Goal: Task Accomplishment & Management: Use online tool/utility

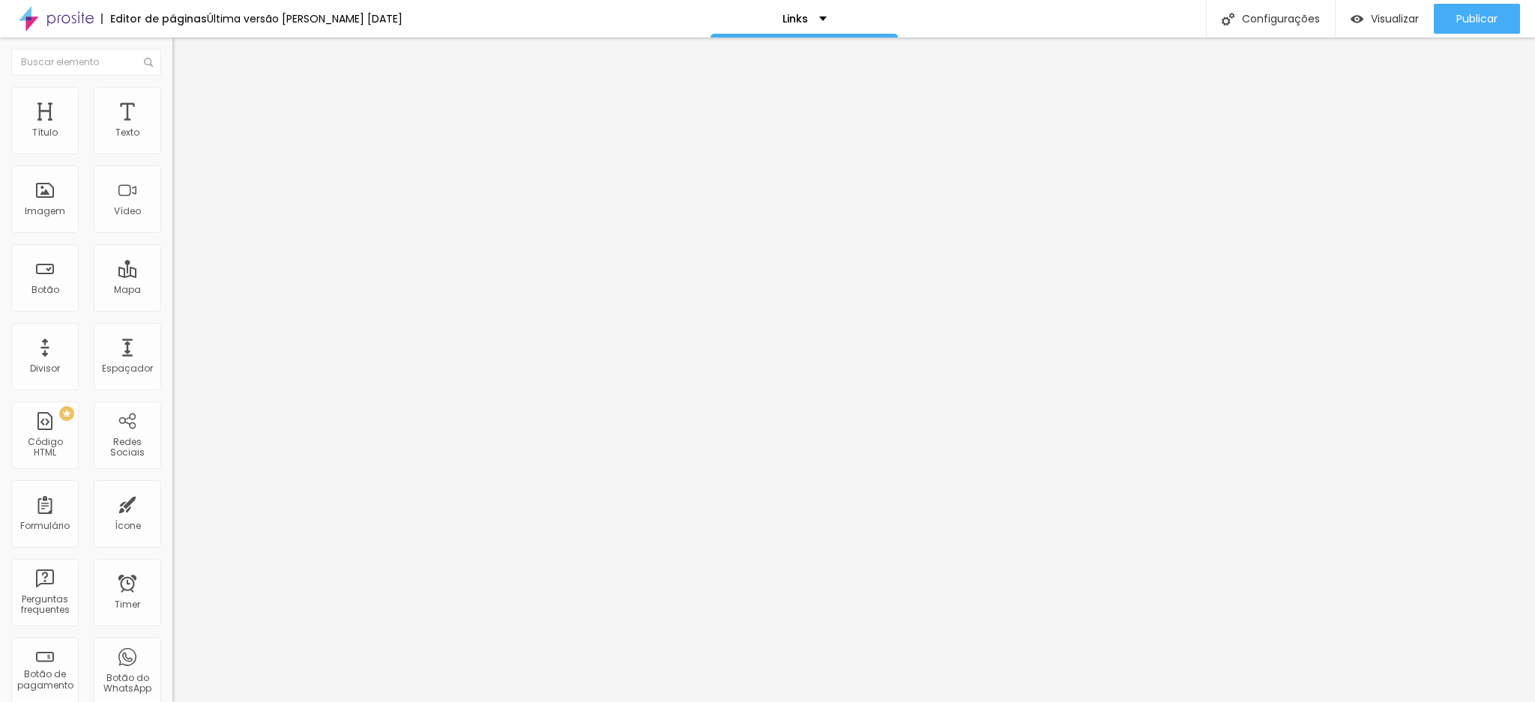
click at [172, 141] on input "Temporada de [DATE]" at bounding box center [262, 133] width 180 height 15
type input "Temporada de [DATE]"
click at [186, 103] on span "Estilo" at bounding box center [197, 97] width 23 height 13
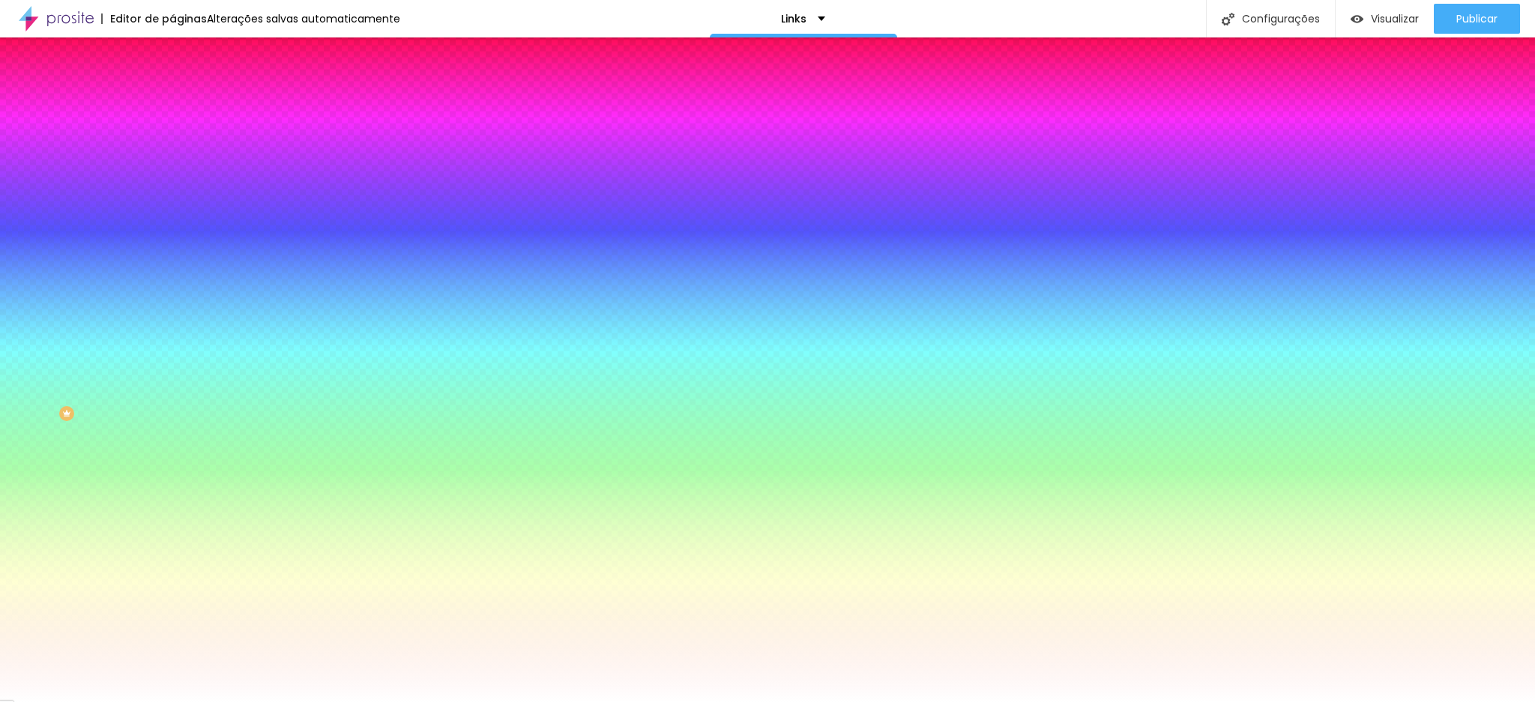
click at [186, 109] on span "Avançado" at bounding box center [210, 112] width 49 height 13
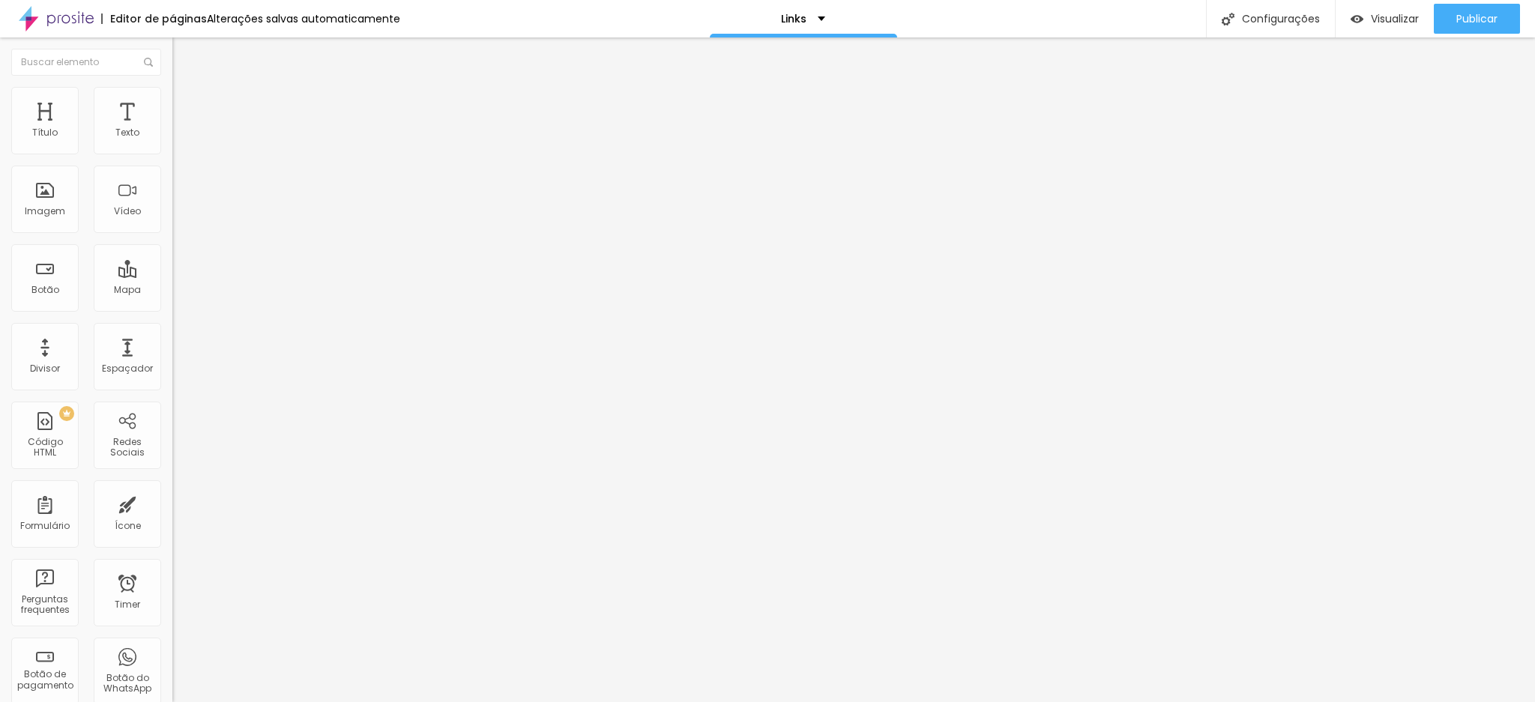
click at [172, 85] on img at bounding box center [178, 78] width 13 height 13
click at [172, 100] on li "Estilo" at bounding box center [258, 94] width 172 height 15
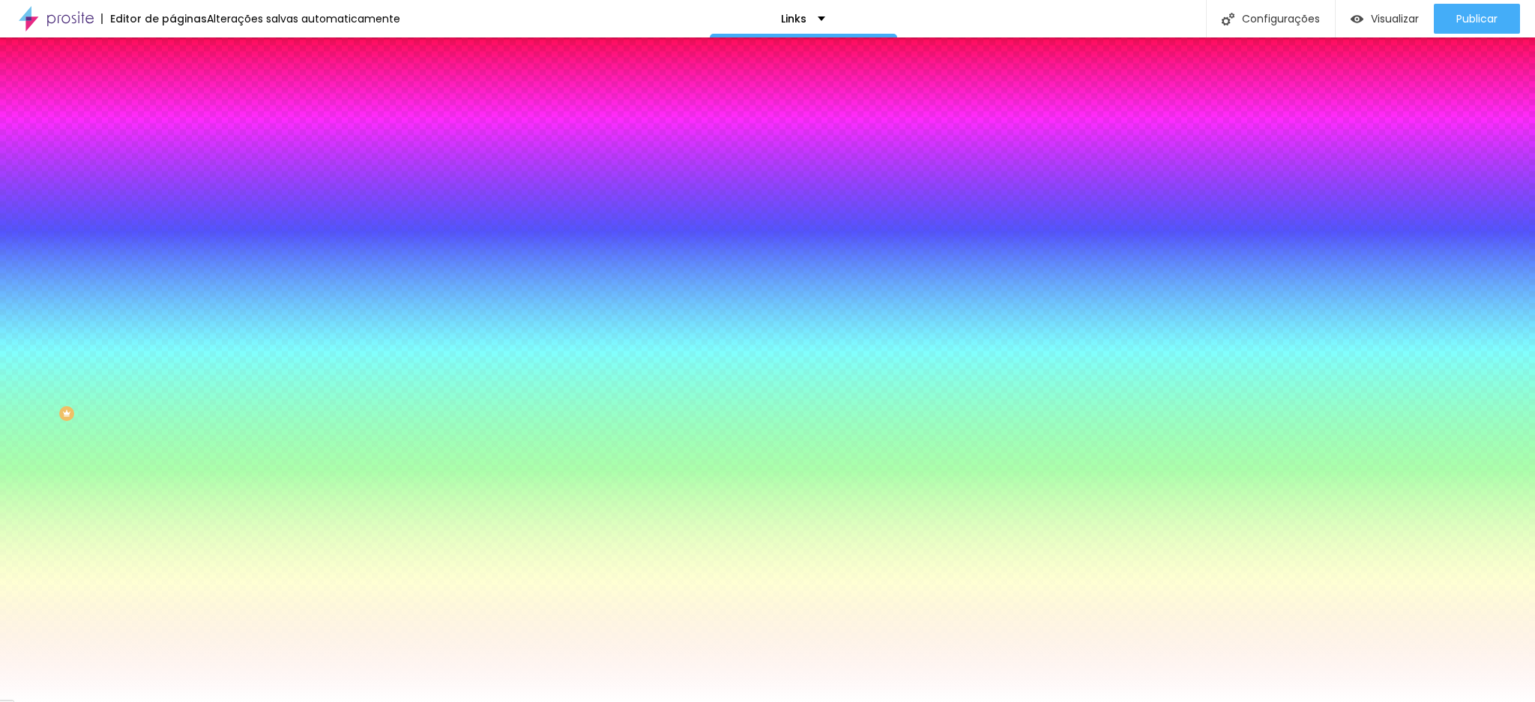
click at [178, 139] on icon "button" at bounding box center [183, 133] width 10 height 10
click at [172, 143] on div at bounding box center [258, 143] width 172 height 0
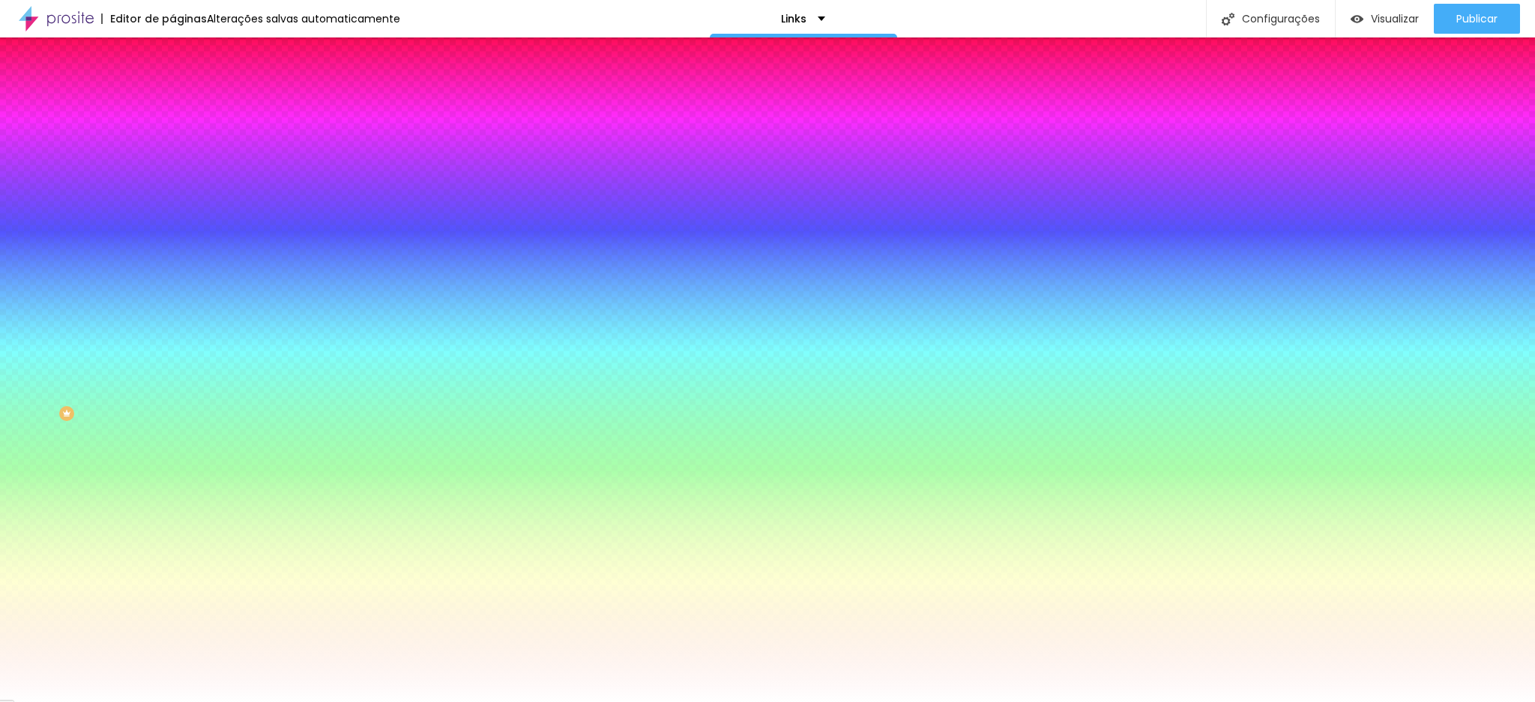
click at [111, 175] on div at bounding box center [767, 351] width 1535 height 702
type input "#F21919"
click at [109, 188] on div at bounding box center [767, 351] width 1535 height 702
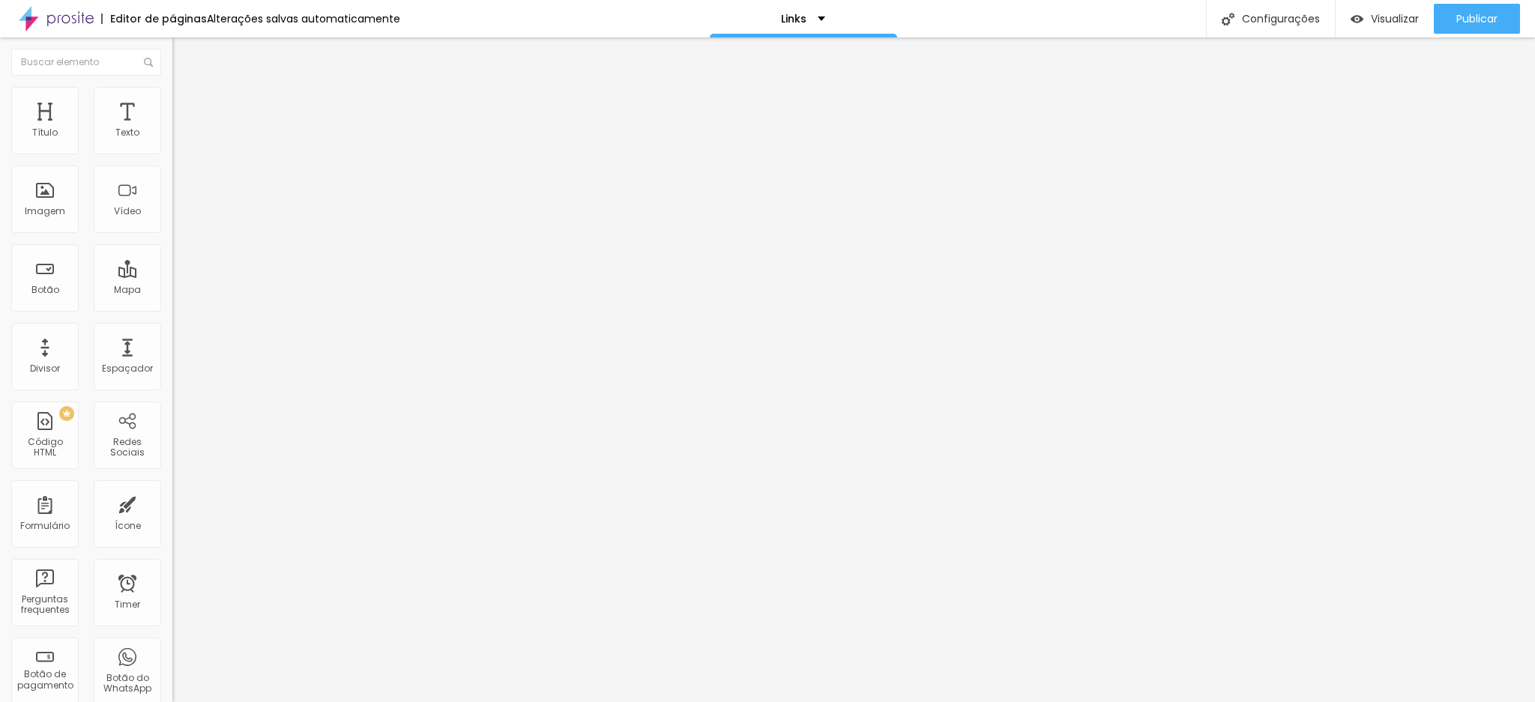
click at [172, 309] on input "https://www.claudiaevictor.com.br/temporada-de-natal-2024-claudia-victor-fotogr…" at bounding box center [262, 301] width 180 height 15
paste input "pre-venda-temporada-de-natal-2025"
type input "https://www.claudiaevictor.com.br/pre-venda-temporada-de-natal-2025-claudia-vic…"
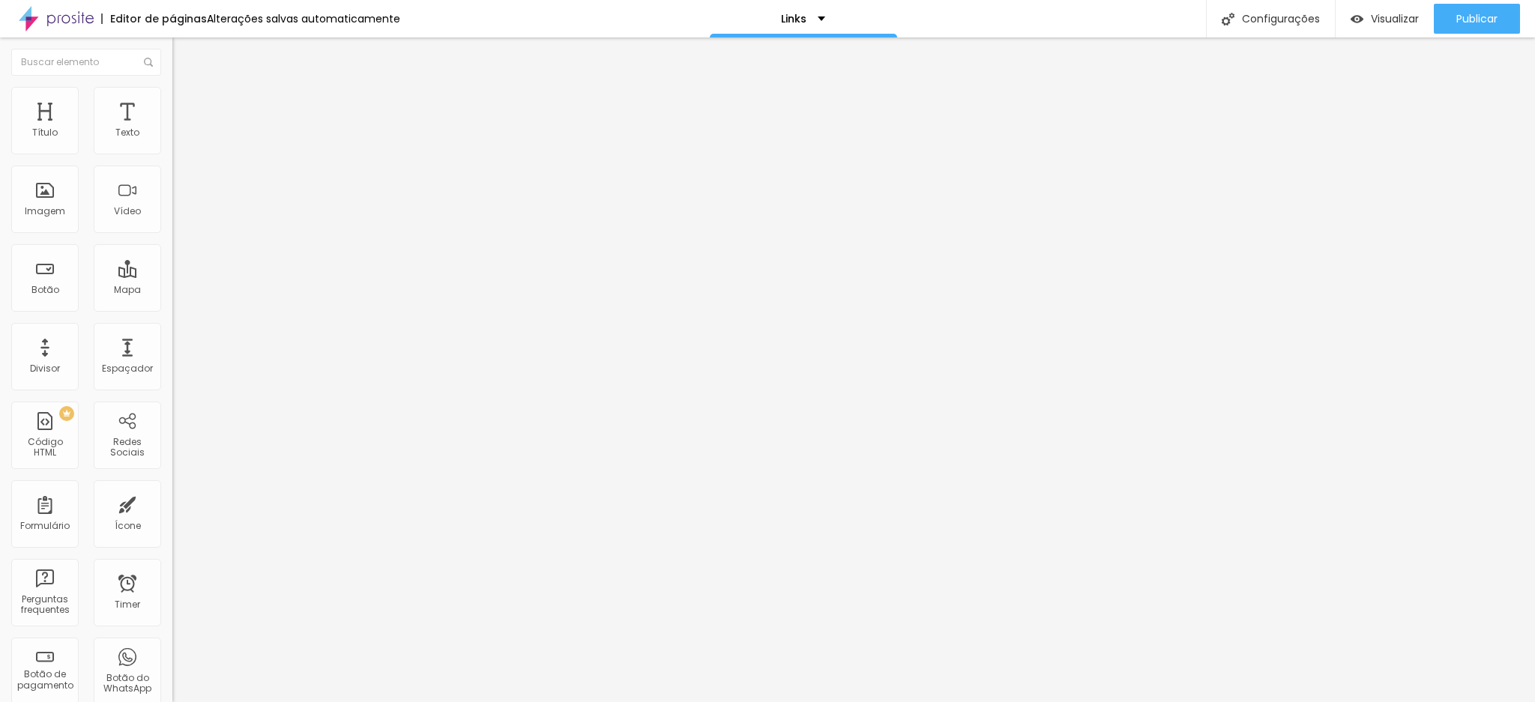
click at [172, 141] on input "FotoPavê" at bounding box center [262, 133] width 180 height 15
type input "F"
type input "p"
type input "Podcast"
click at [172, 307] on input "https://www.claudiaevictor.com.br/foto-pave" at bounding box center [262, 301] width 180 height 15
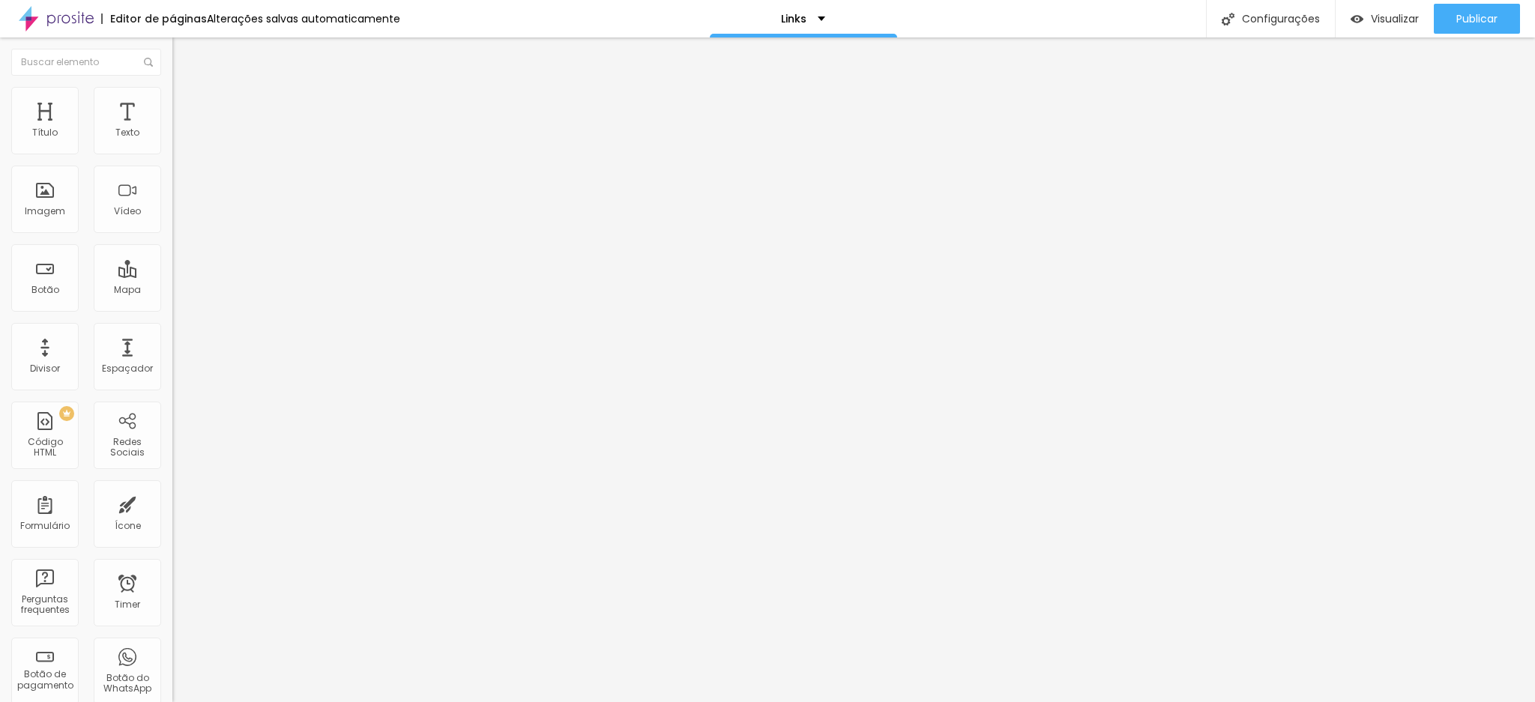
paste input "instagram.com/falandodecasamentopodcast/#"
type input "https://www.instagram.com/falandodecasamentopodcast/#"
click at [172, 97] on li "Estilo" at bounding box center [258, 94] width 172 height 15
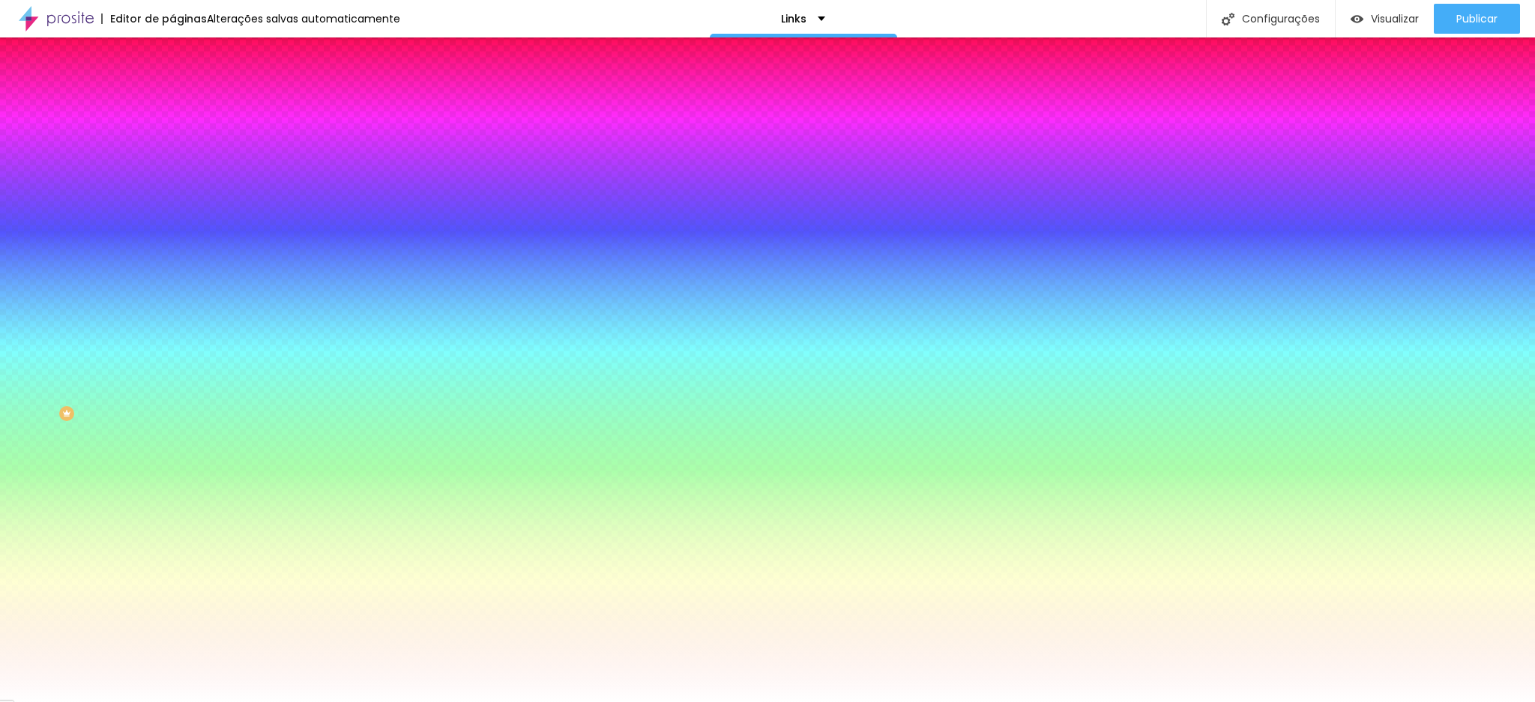
click at [172, 102] on img at bounding box center [178, 108] width 13 height 13
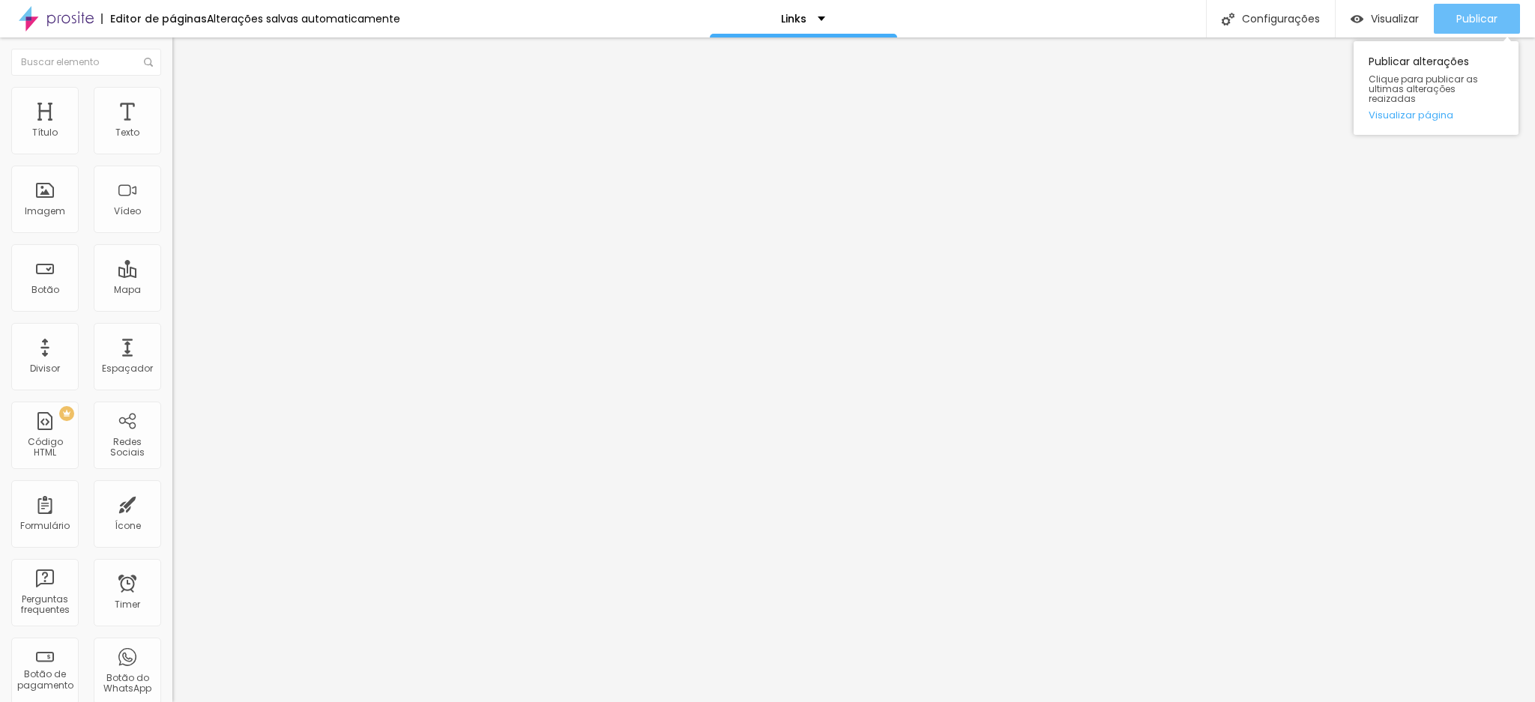
click at [1457, 10] on div "Publicar" at bounding box center [1477, 19] width 41 height 30
click at [186, 88] on span "Conteúdo" at bounding box center [209, 82] width 46 height 13
click at [172, 309] on input "https://www.instagram.com/falandodecasamentopodcast/#" at bounding box center [262, 301] width 180 height 15
paste input "youtube.com/@falandodecasamentopodcast"
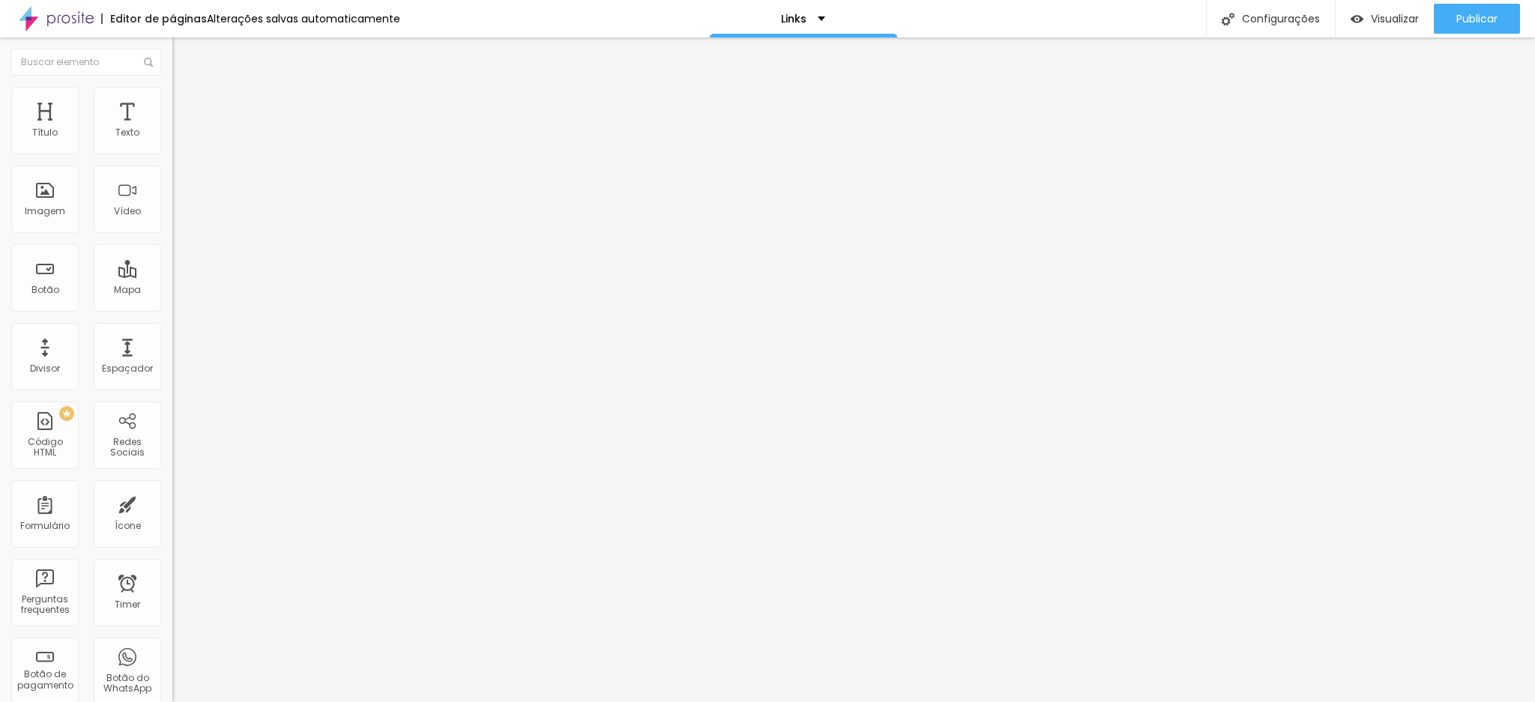
scroll to position [0, 133]
type input "https://www.youtube.com/@falandodecasamentopodcast"
click at [1454, 22] on button "Publicar" at bounding box center [1477, 19] width 86 height 30
click at [172, 151] on div "Questionario [PERSON_NAME] e [PERSON_NAME] Fotografias" at bounding box center [258, 138] width 172 height 25
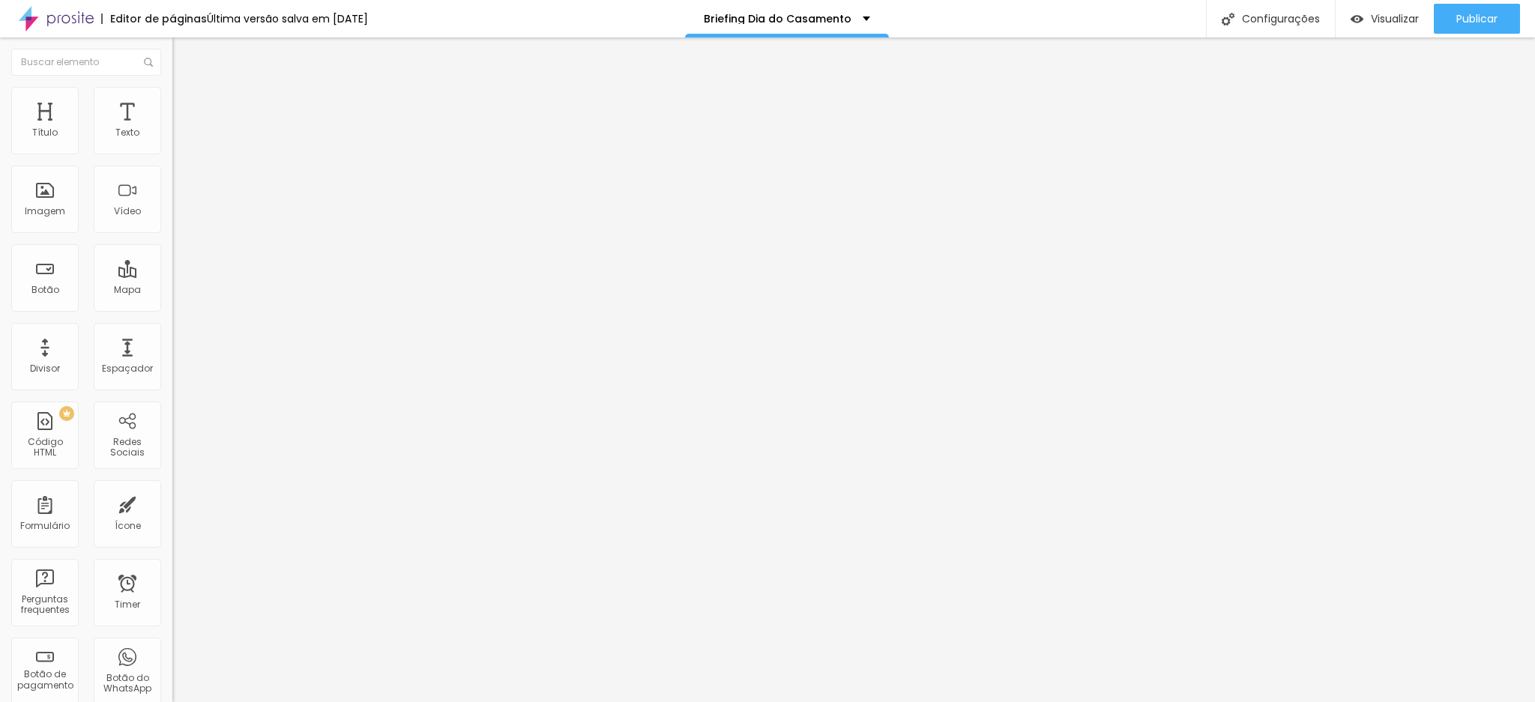
click at [172, 151] on img at bounding box center [176, 155] width 9 height 9
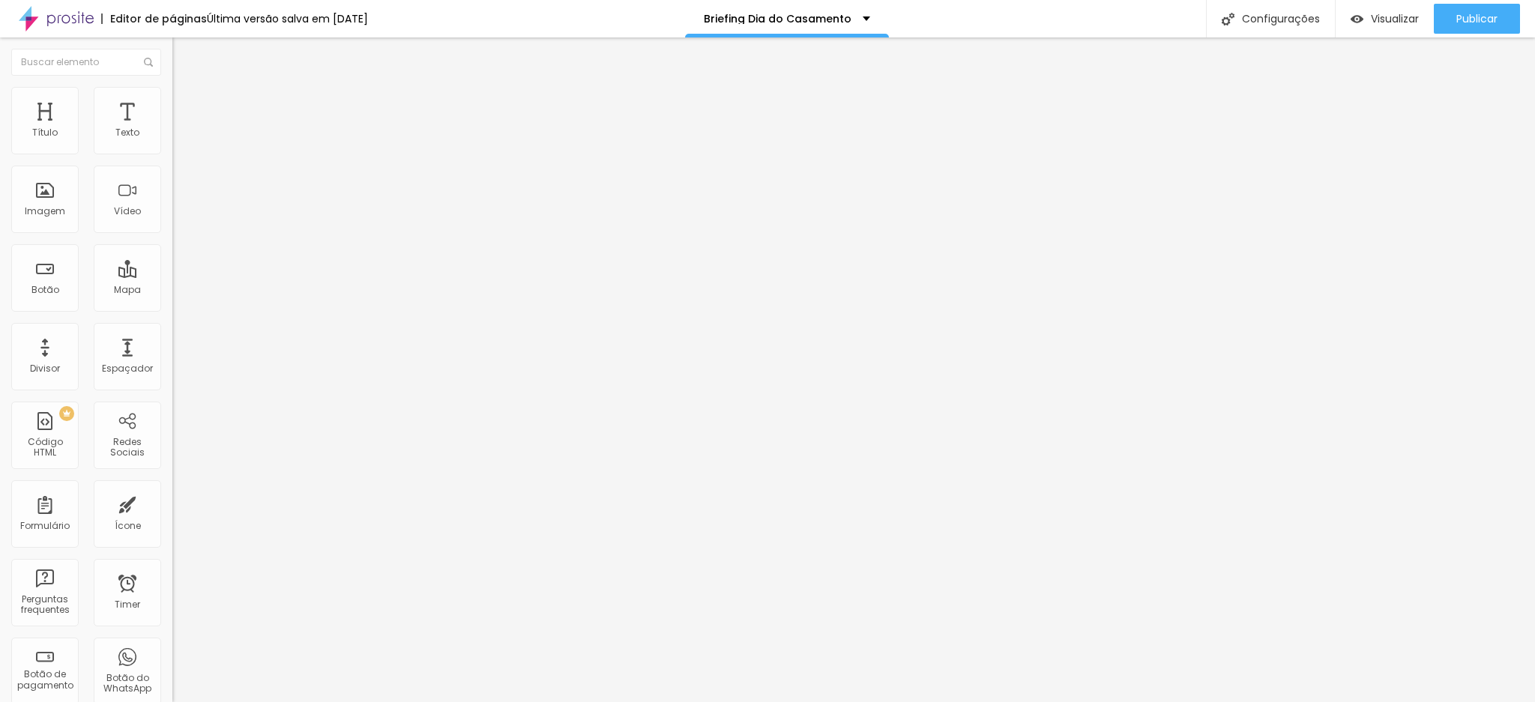
scroll to position [1225, 0]
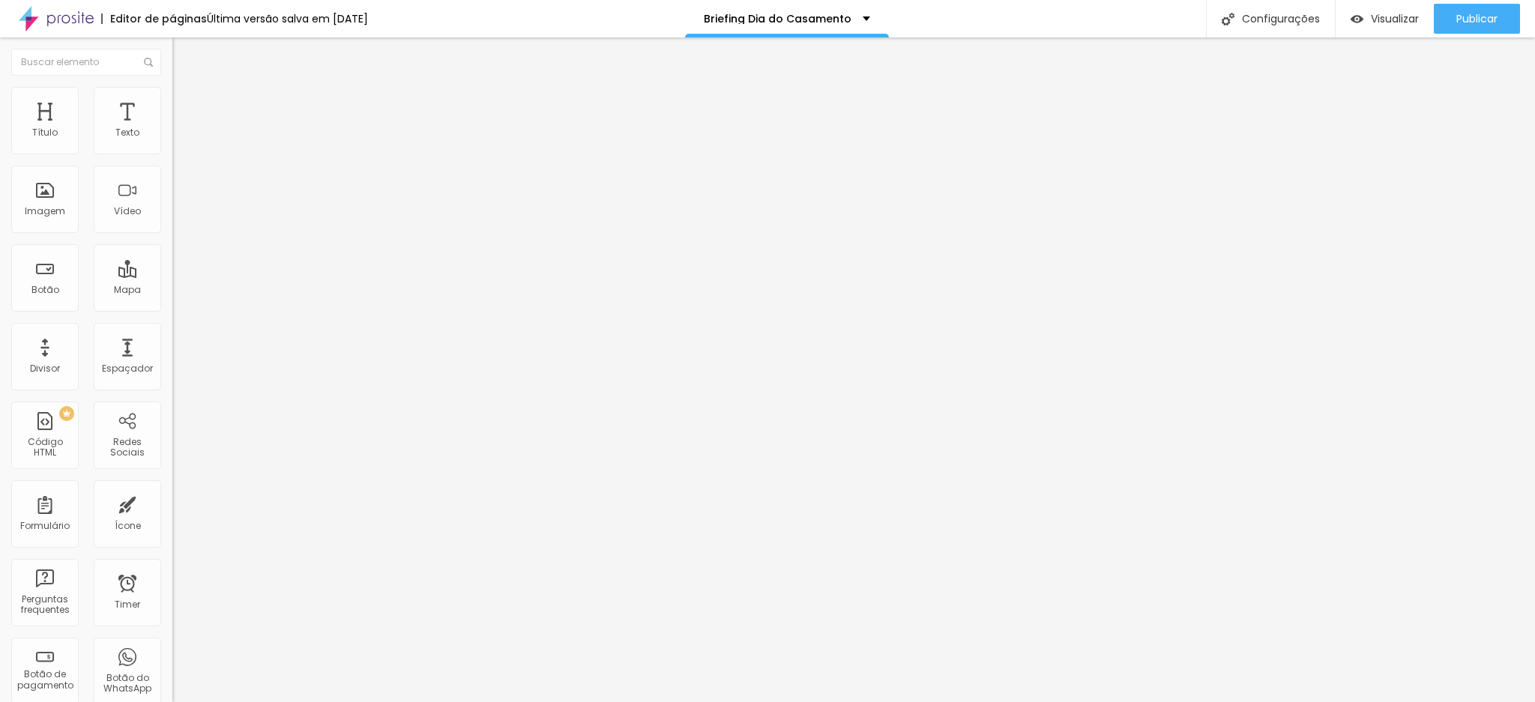
type input "Existe algum outro detalhe que vocês gostariam de compartilhar conosco sobre o …"
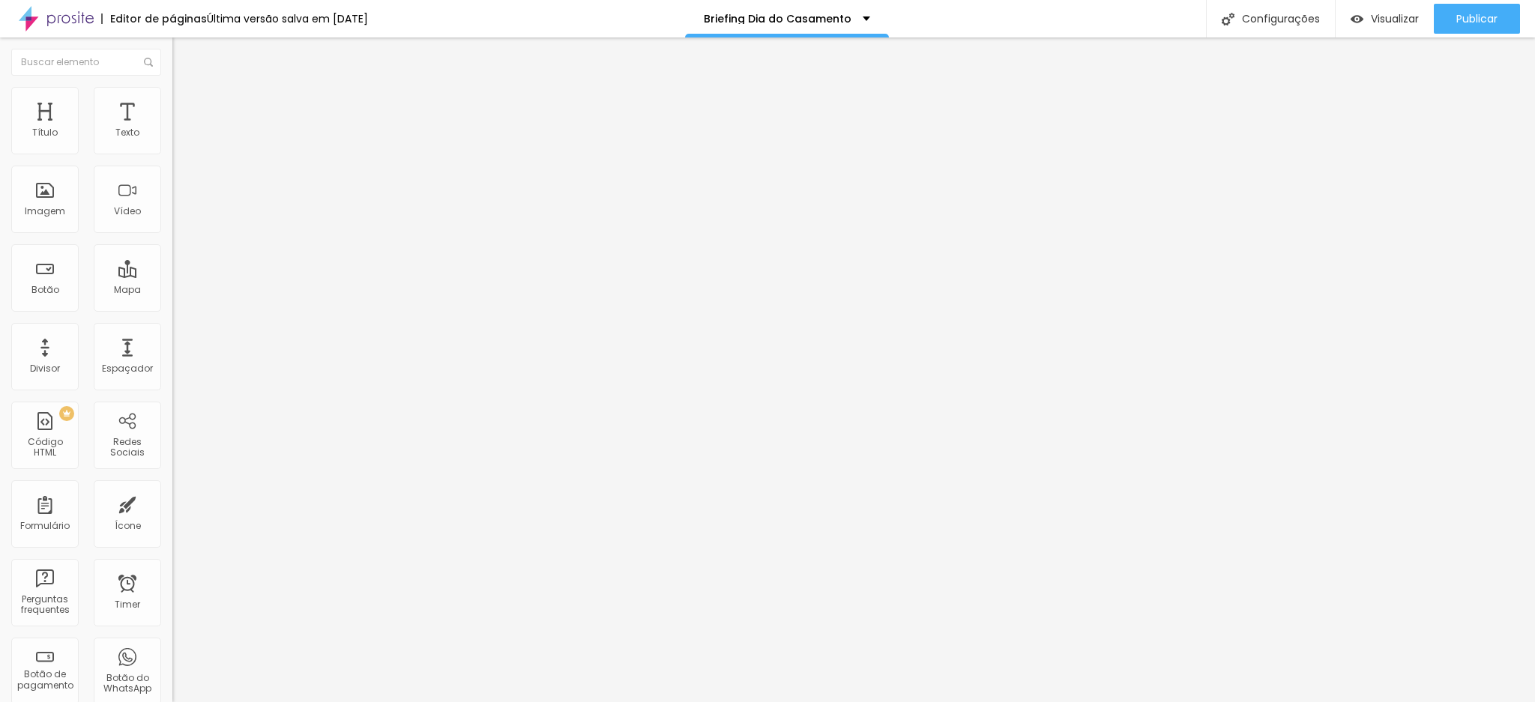
scroll to position [0, 0]
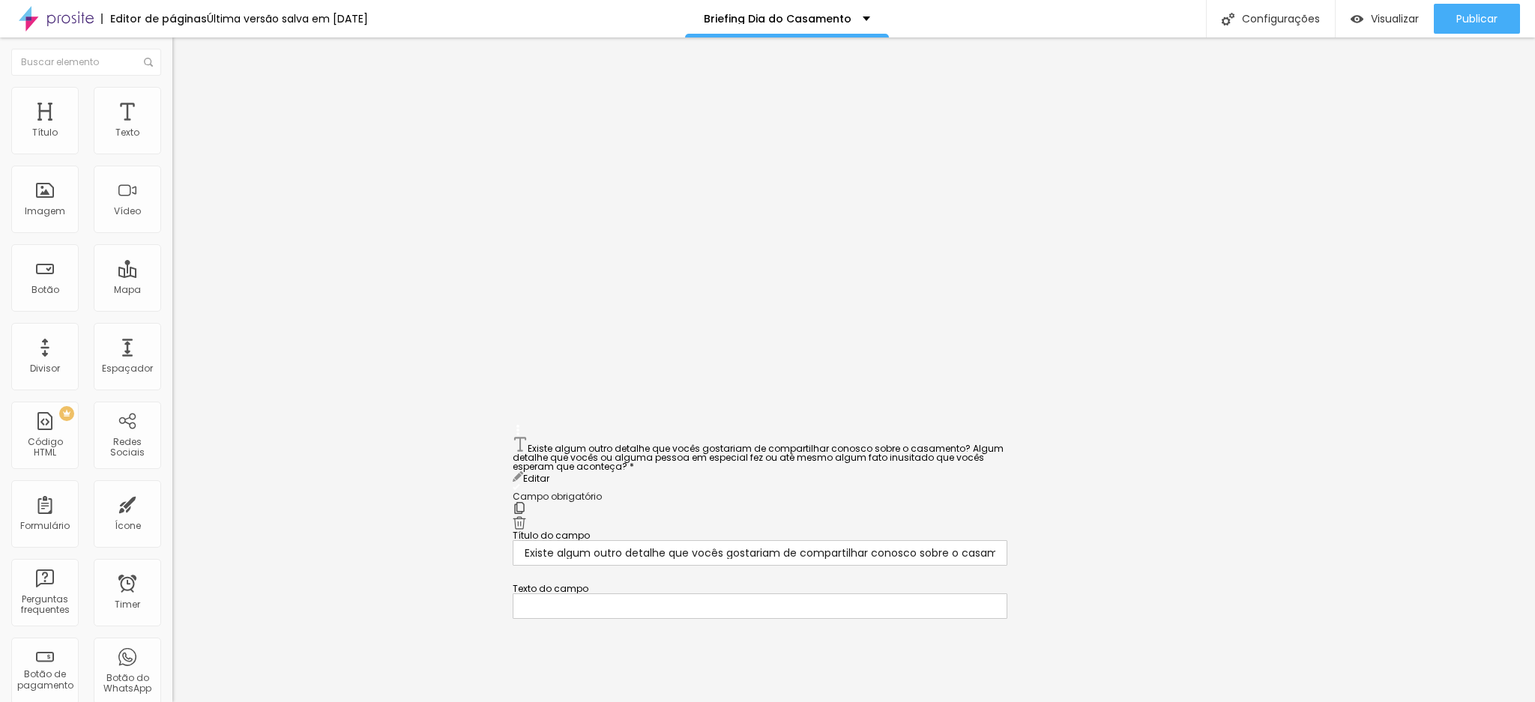
drag, startPoint x: 519, startPoint y: 316, endPoint x: 478, endPoint y: 550, distance: 237.5
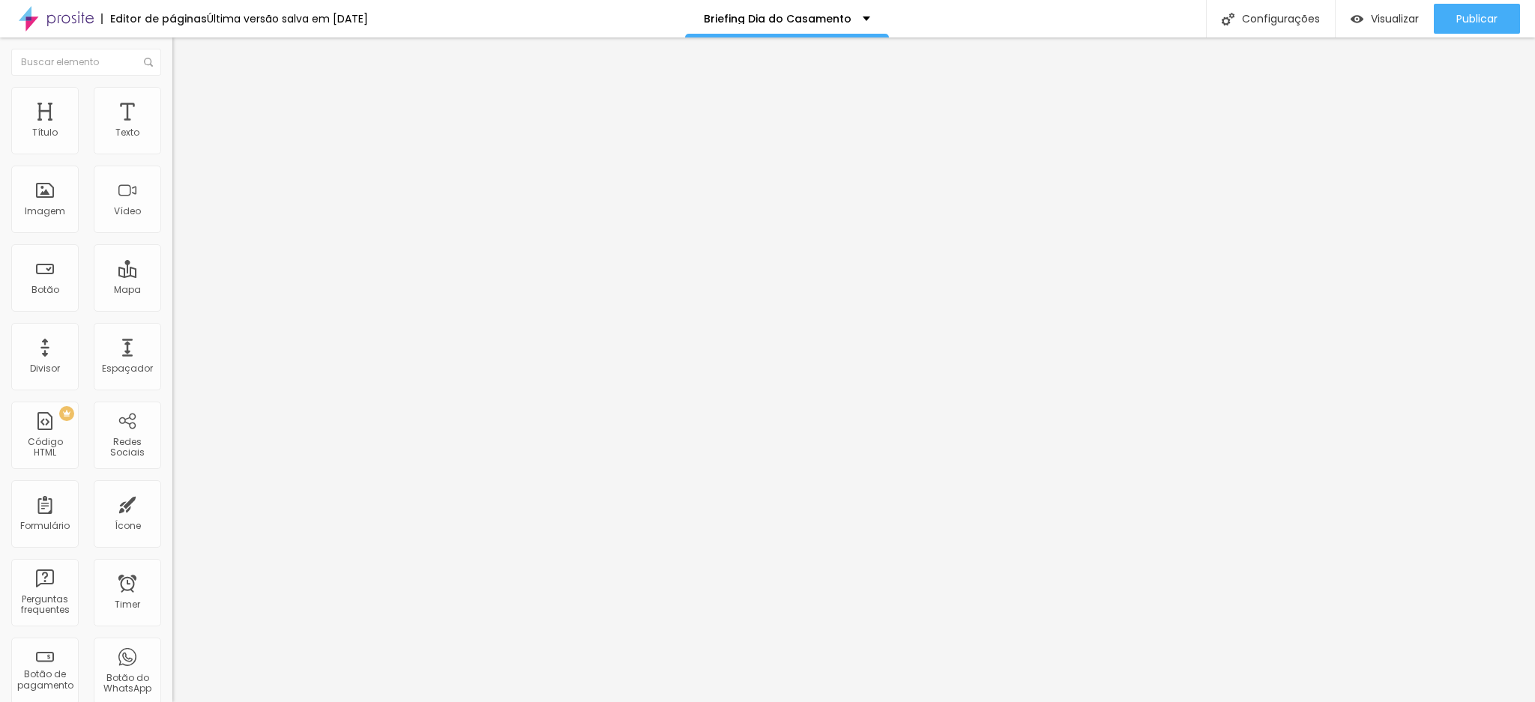
drag, startPoint x: 519, startPoint y: 513, endPoint x: 533, endPoint y: 313, distance: 201.4
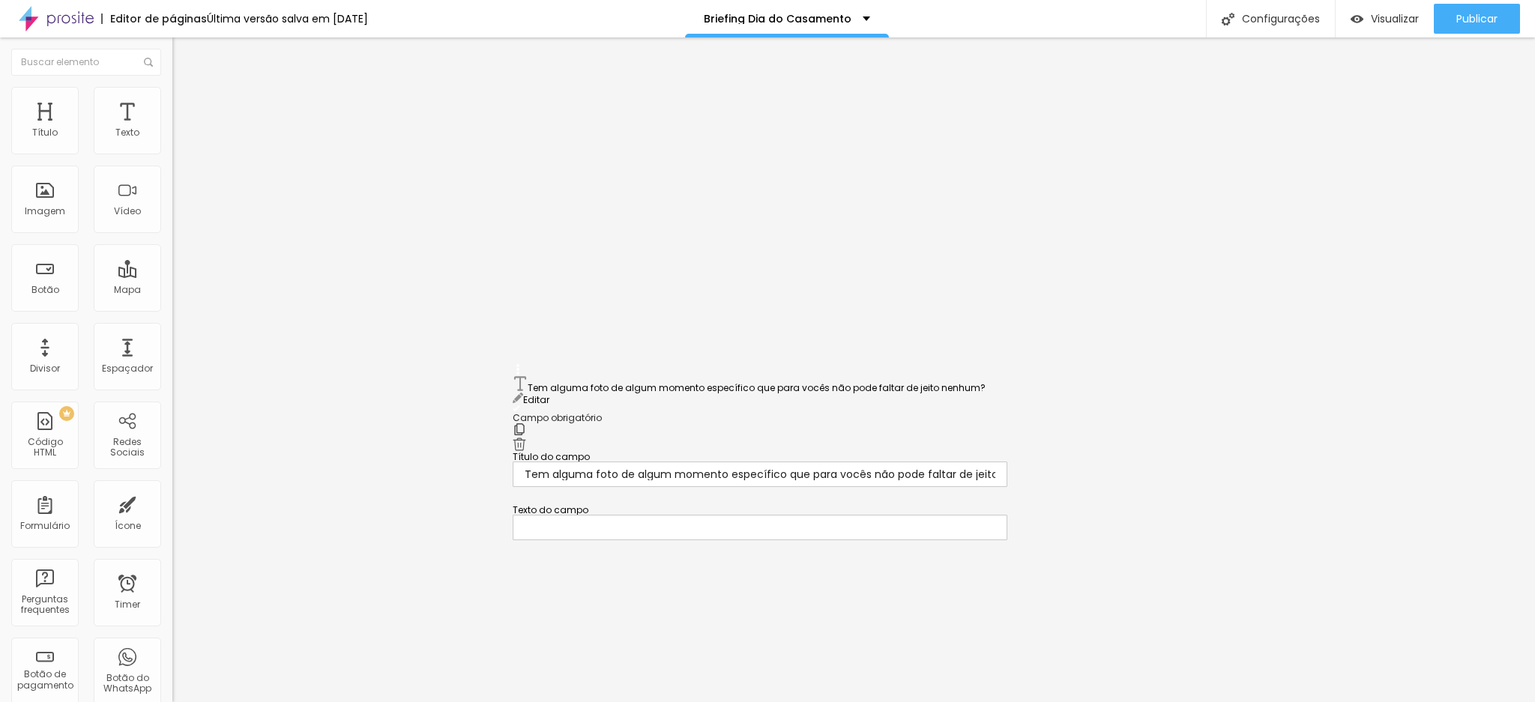
drag, startPoint x: 518, startPoint y: 281, endPoint x: 481, endPoint y: 404, distance: 128.3
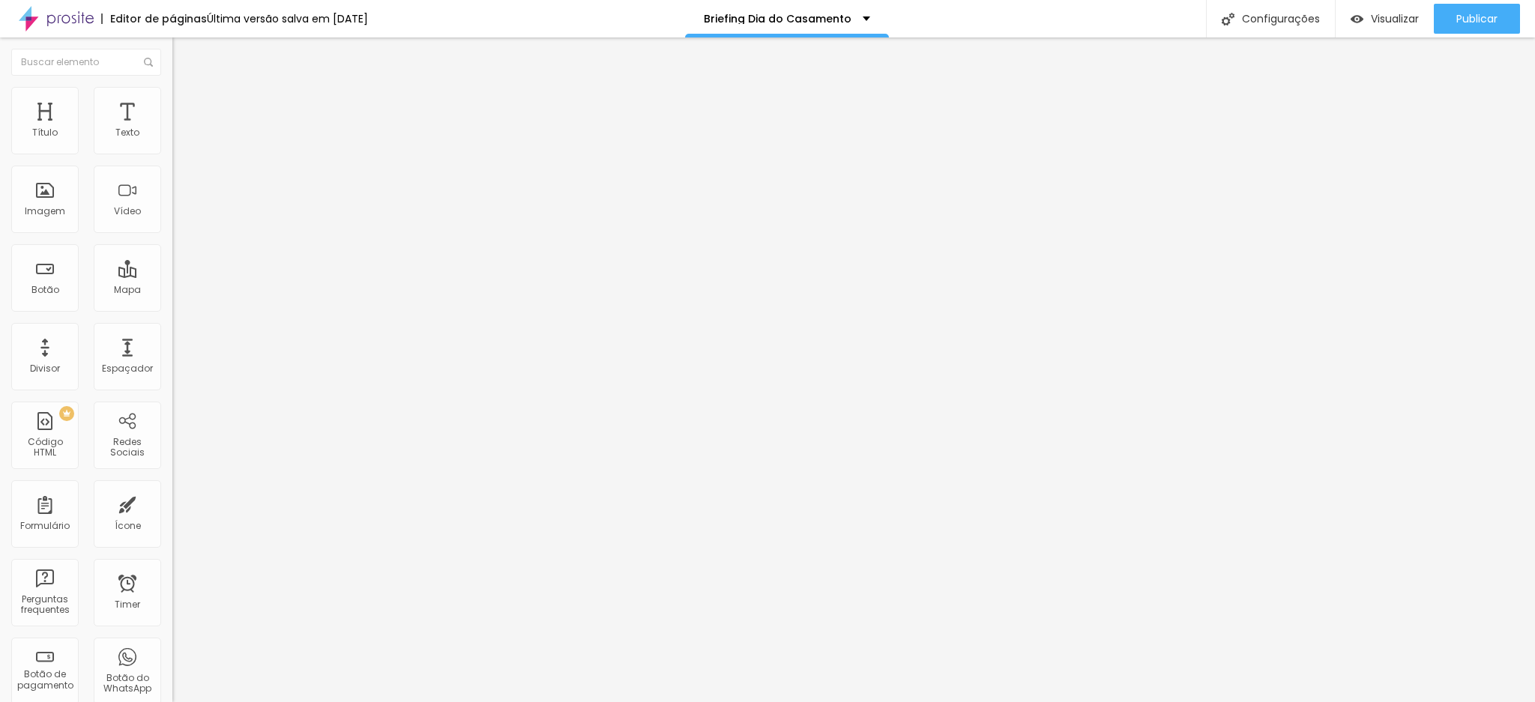
scroll to position [550, 0]
click at [172, 151] on img at bounding box center [176, 155] width 9 height 9
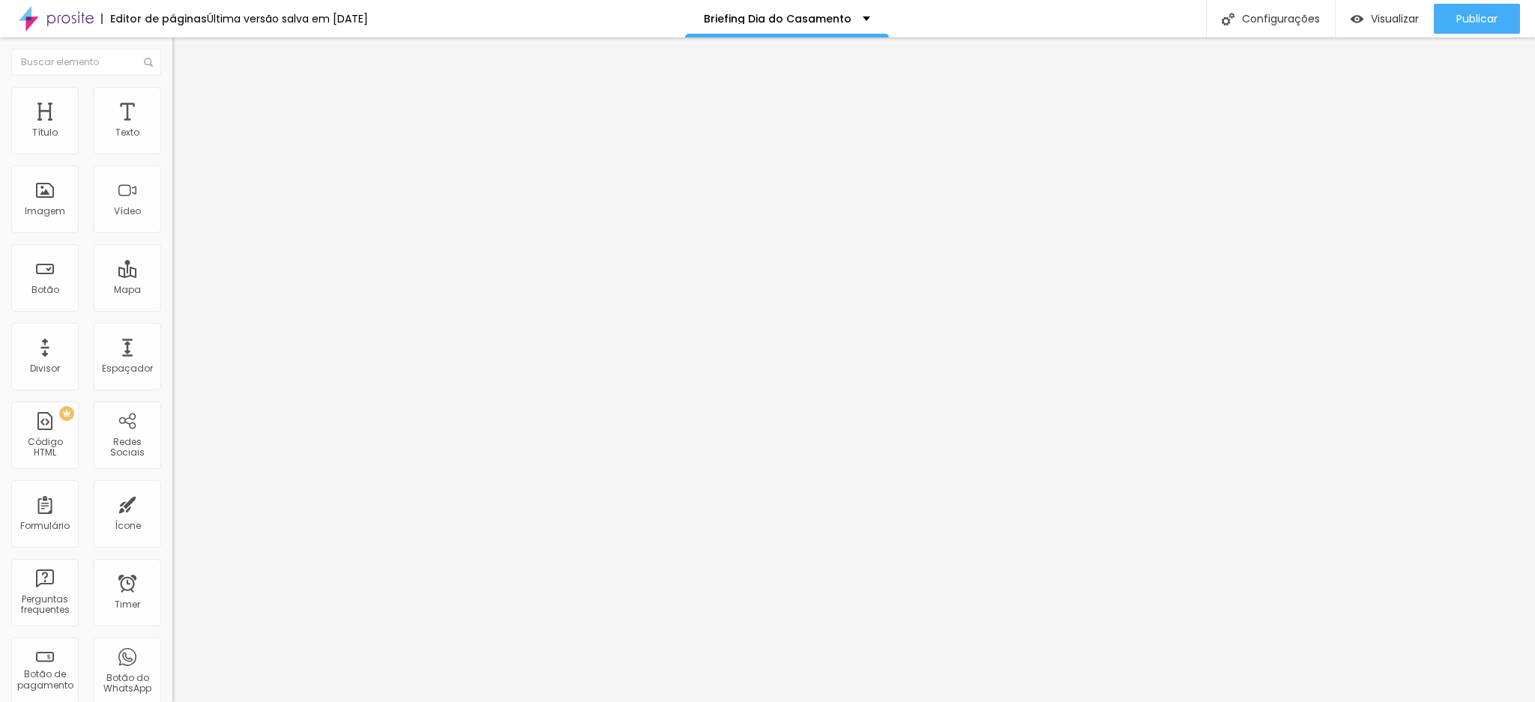
type input "T"
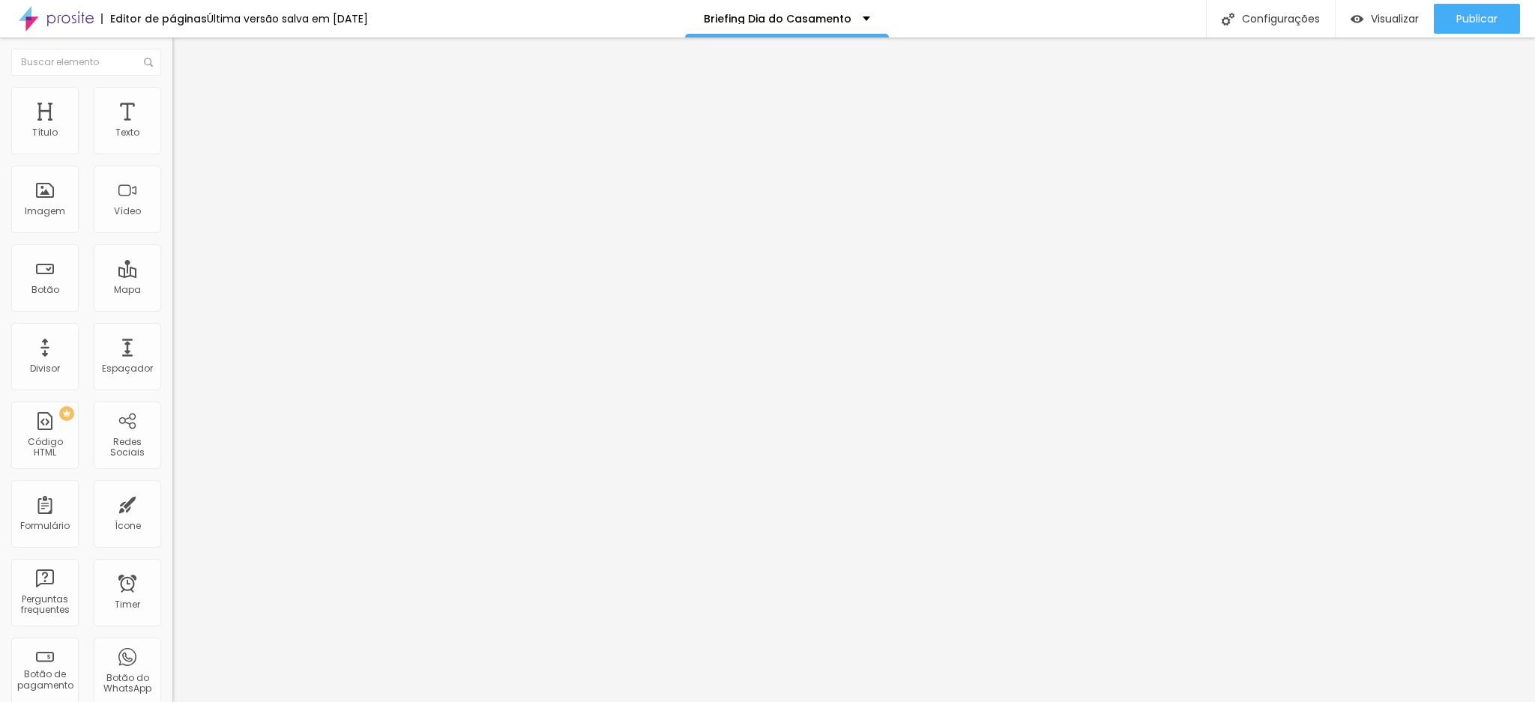
type input "Relacionem aqui os seus fornecedores ( se possível com as páginas de Instagram …"
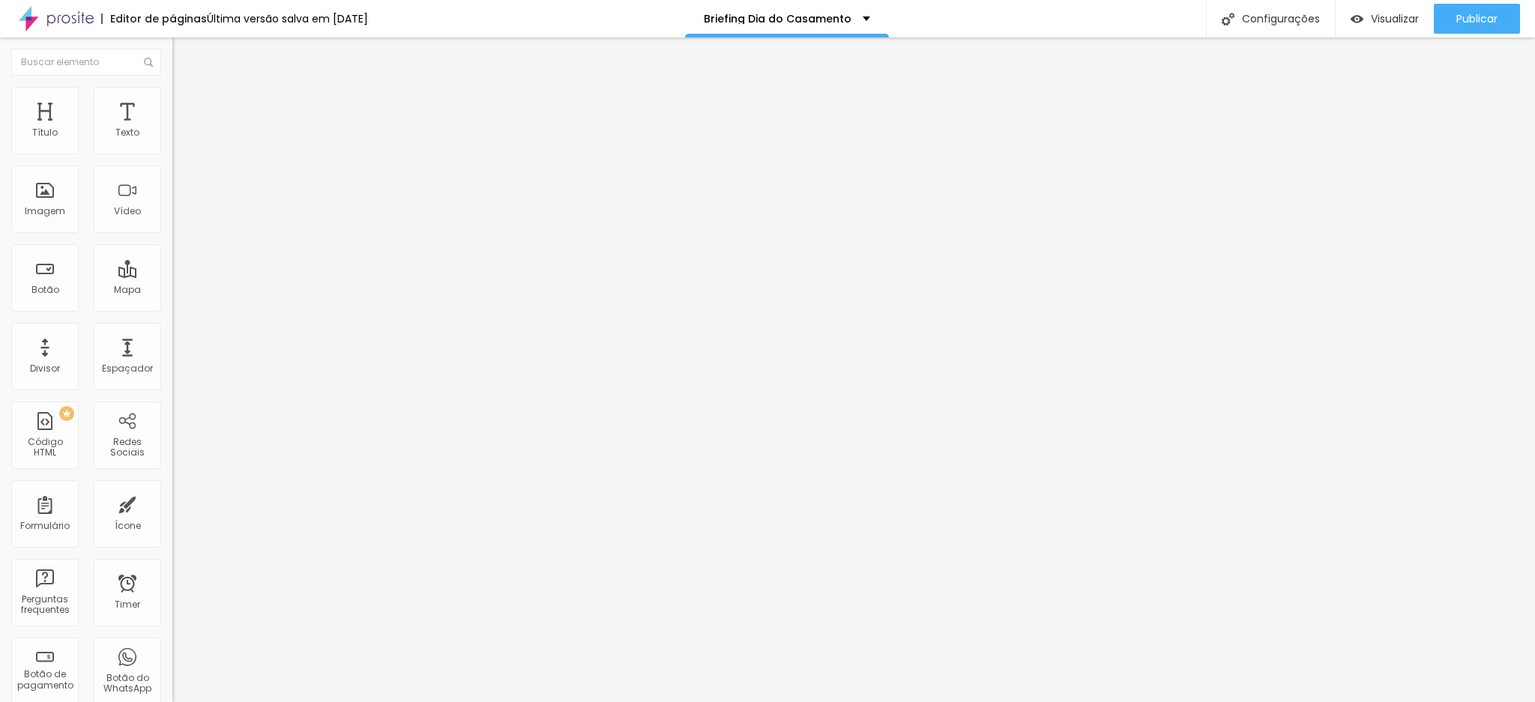
scroll to position [1317, 0]
